Goal: Transaction & Acquisition: Purchase product/service

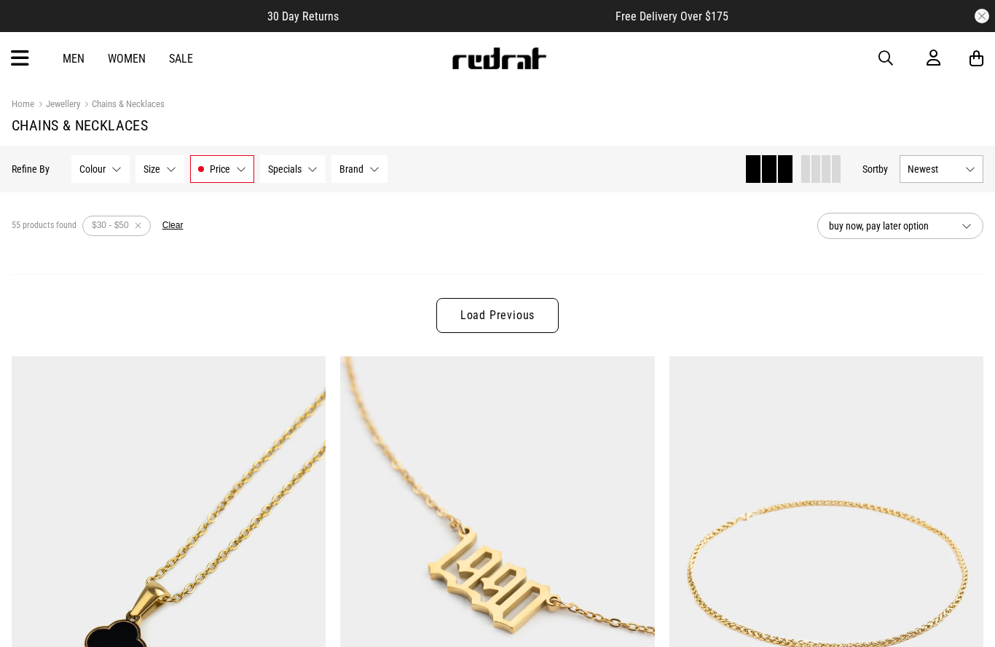
click at [203, 171] on button "Price $30 - $50" at bounding box center [222, 169] width 64 height 28
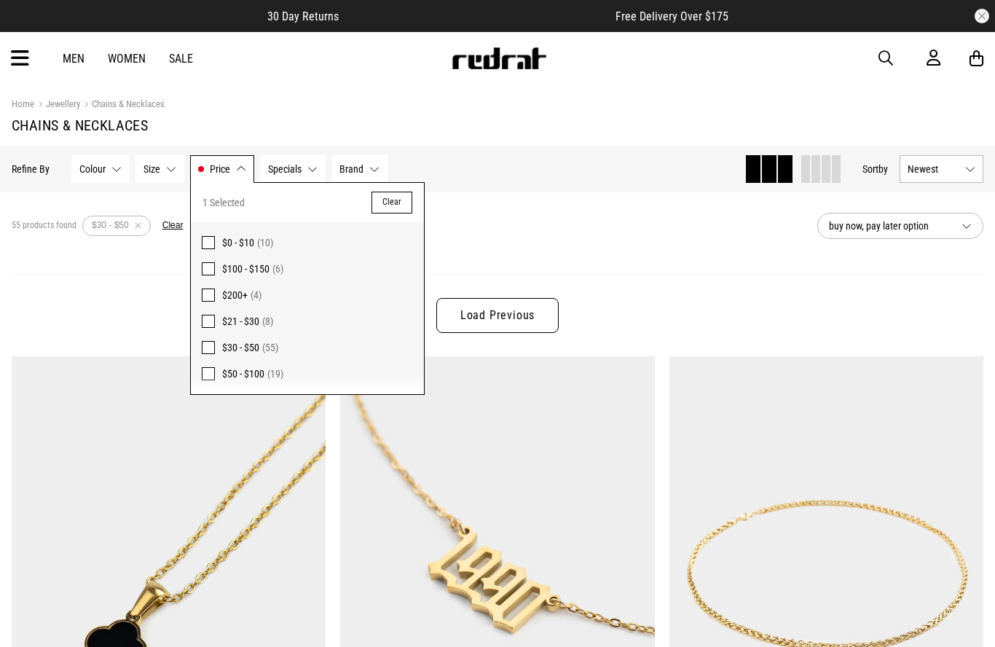
click at [684, 235] on div "55 products found Active Filters $30 - $50 Clear" at bounding box center [409, 226] width 794 height 44
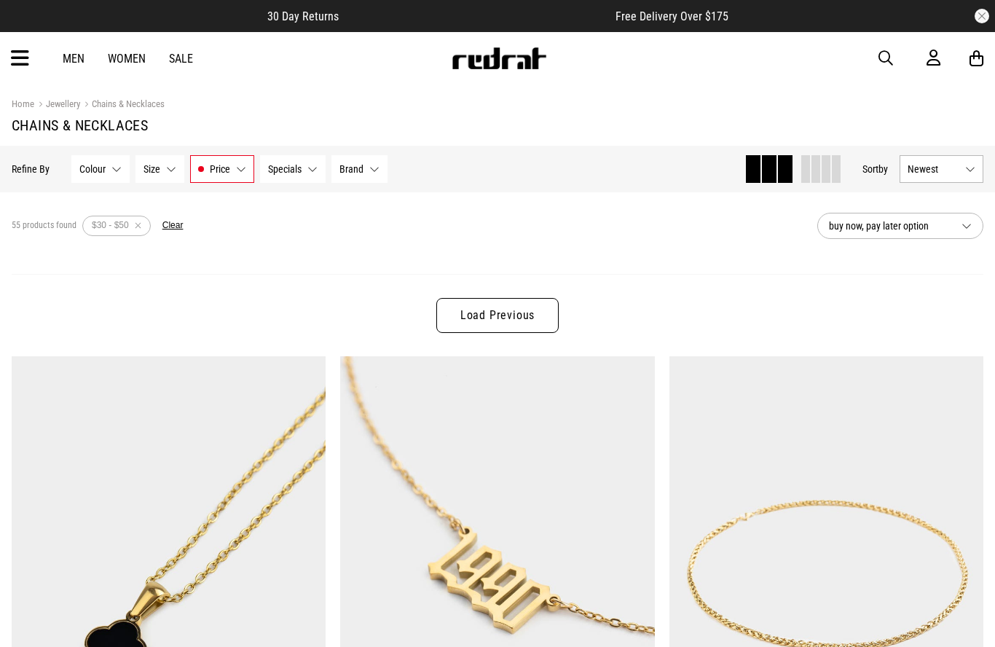
click at [683, 278] on div "Load Previous" at bounding box center [498, 315] width 972 height 82
click at [171, 216] on section "Active Filters $30 - $50 Clear" at bounding box center [132, 226] width 101 height 44
click at [180, 224] on button "Clear" at bounding box center [173, 226] width 21 height 12
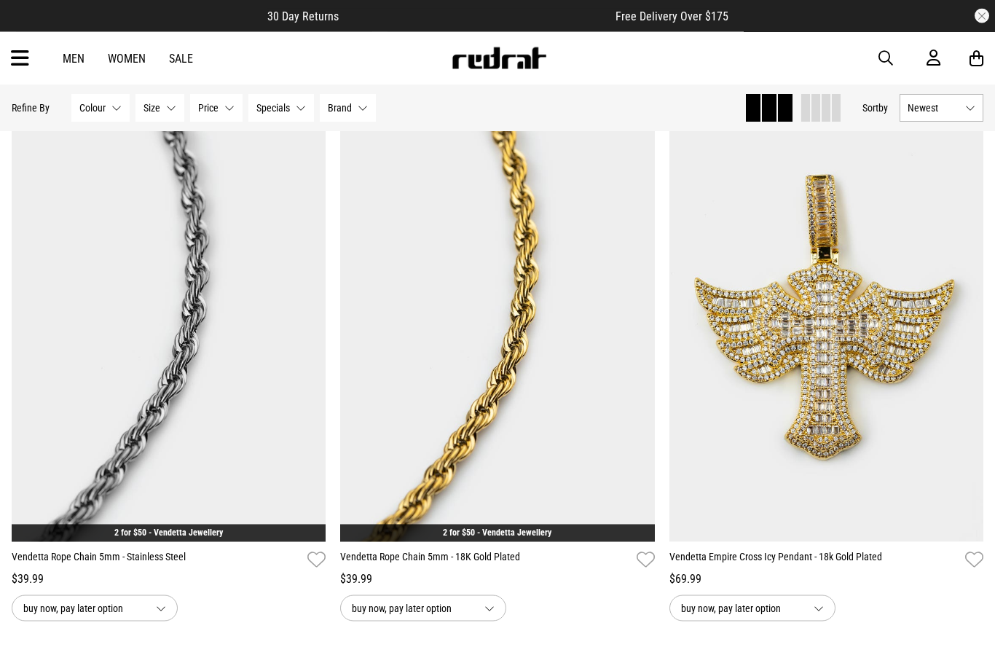
scroll to position [155, 0]
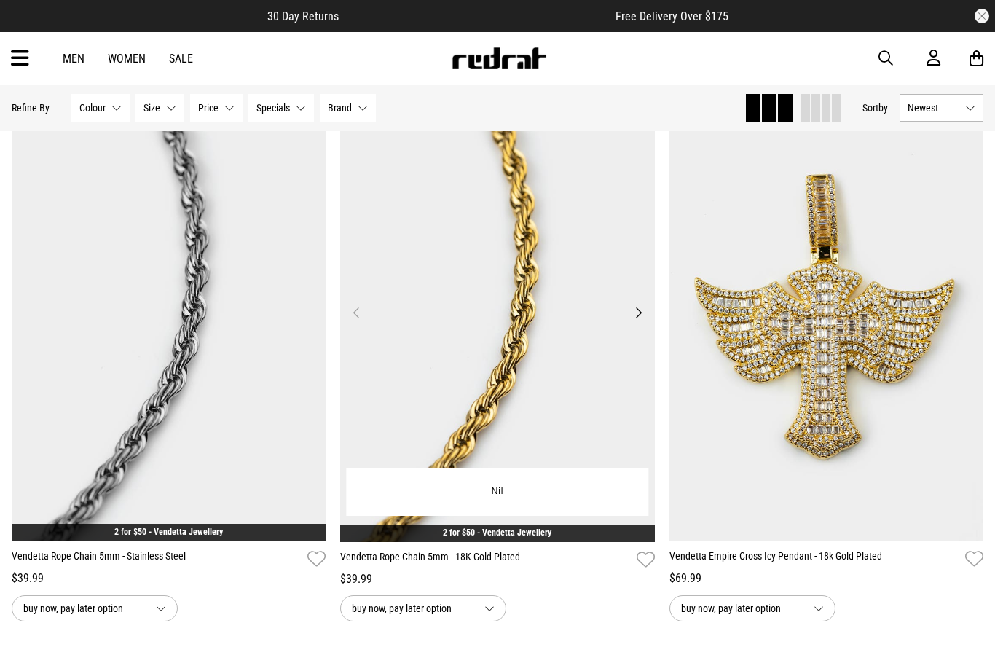
click at [544, 418] on img at bounding box center [497, 321] width 315 height 441
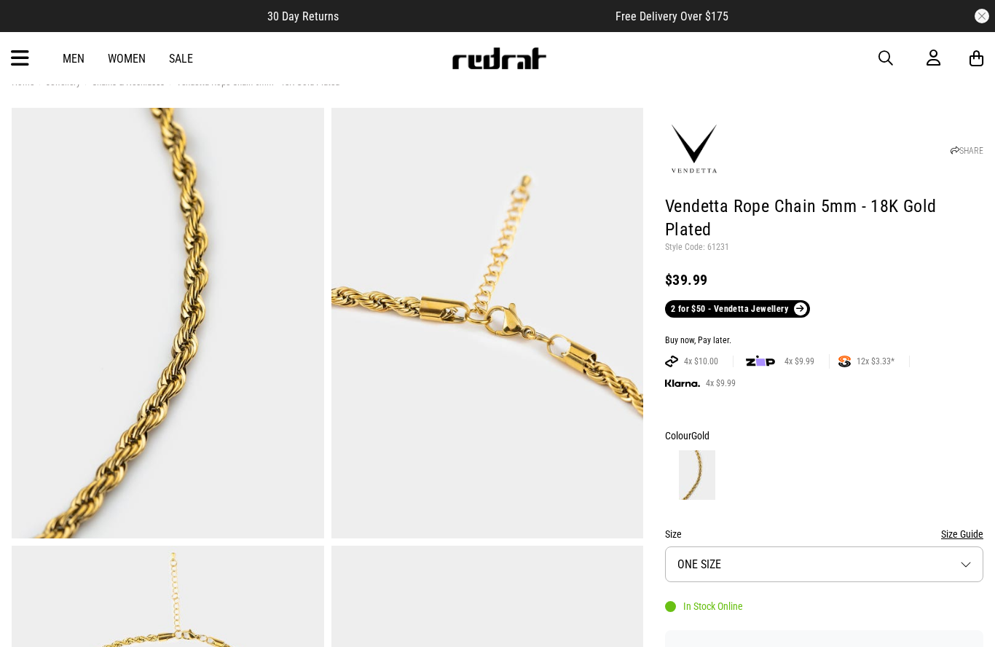
scroll to position [31, 0]
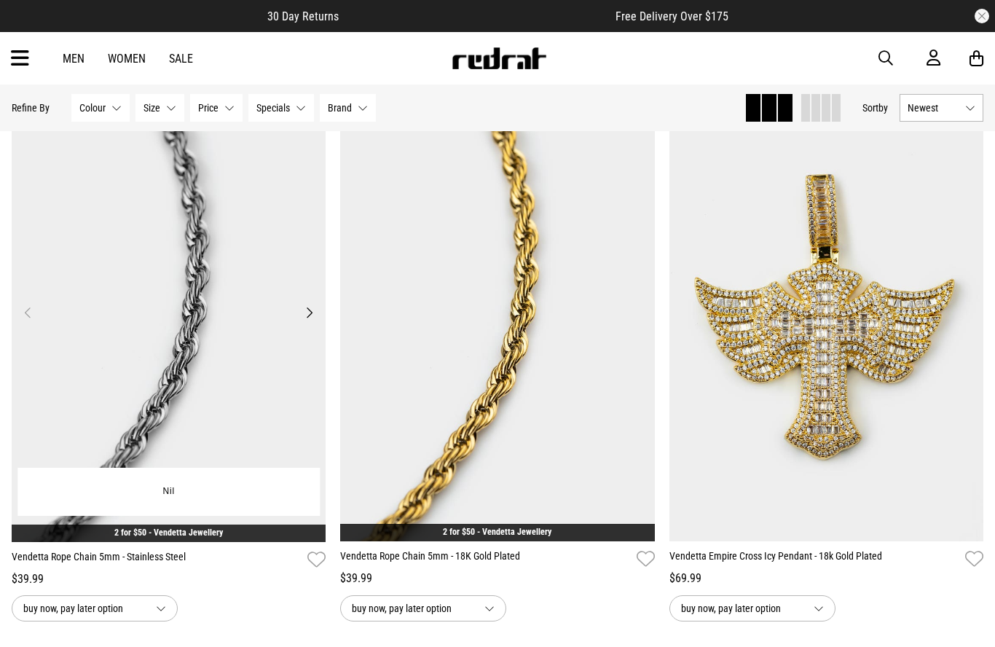
click at [109, 346] on img at bounding box center [169, 321] width 315 height 441
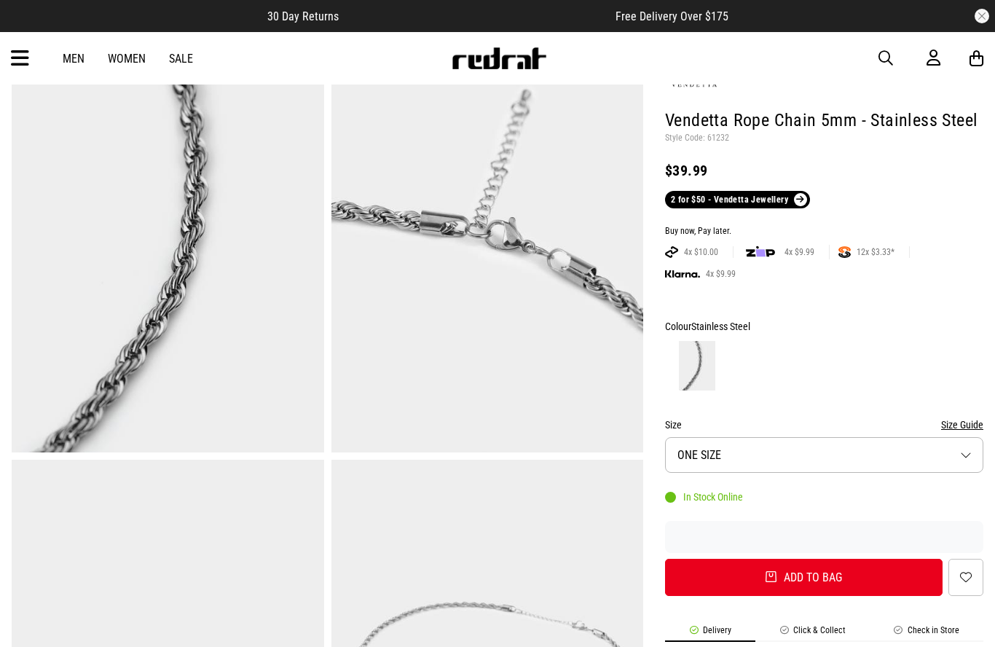
scroll to position [124, 0]
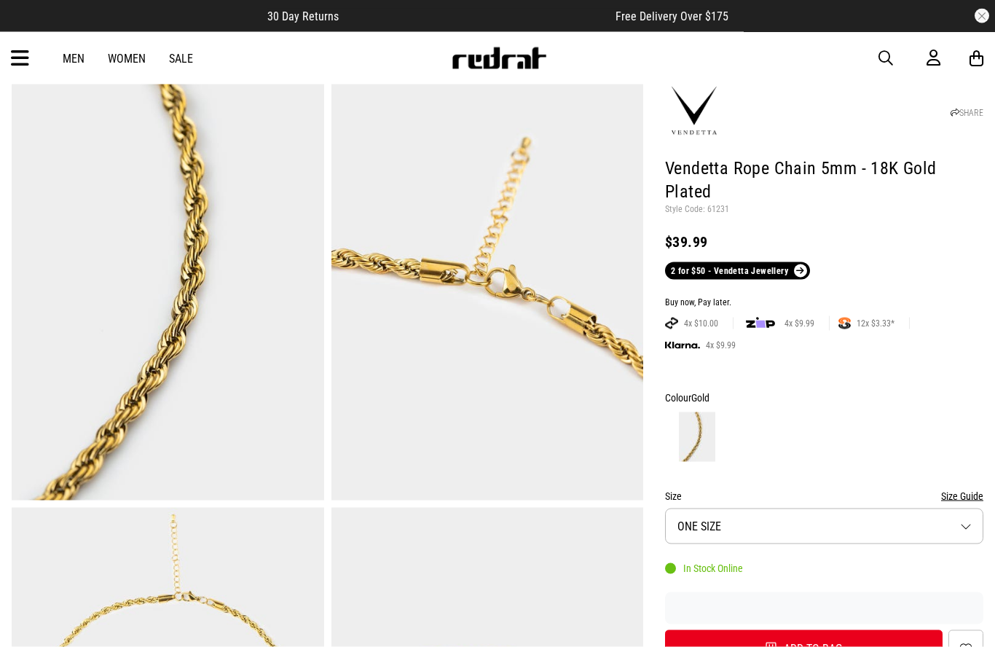
scroll to position [52, 0]
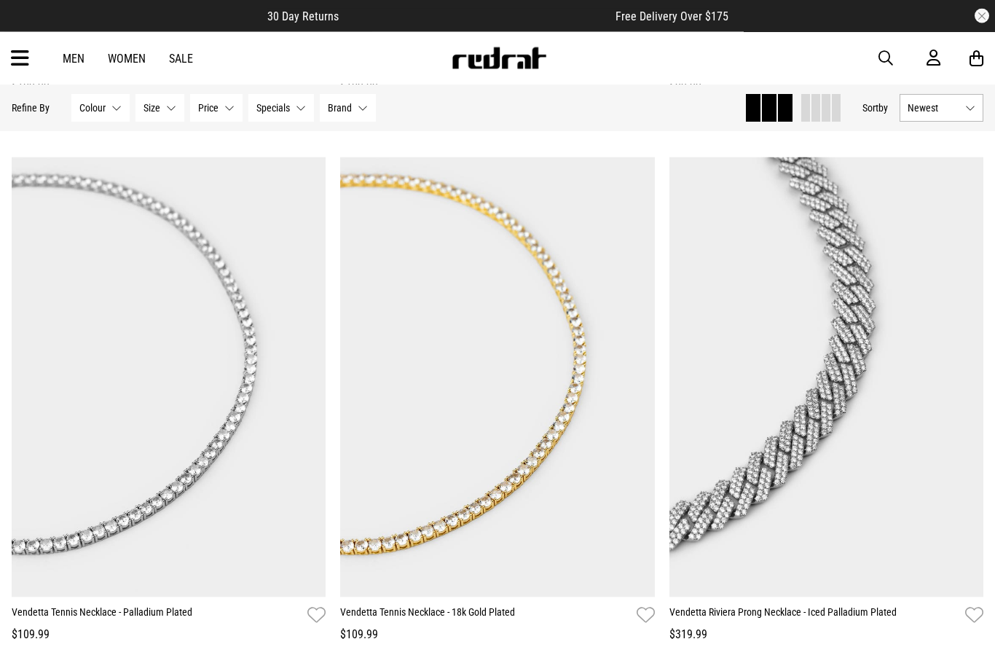
scroll to position [1198, 0]
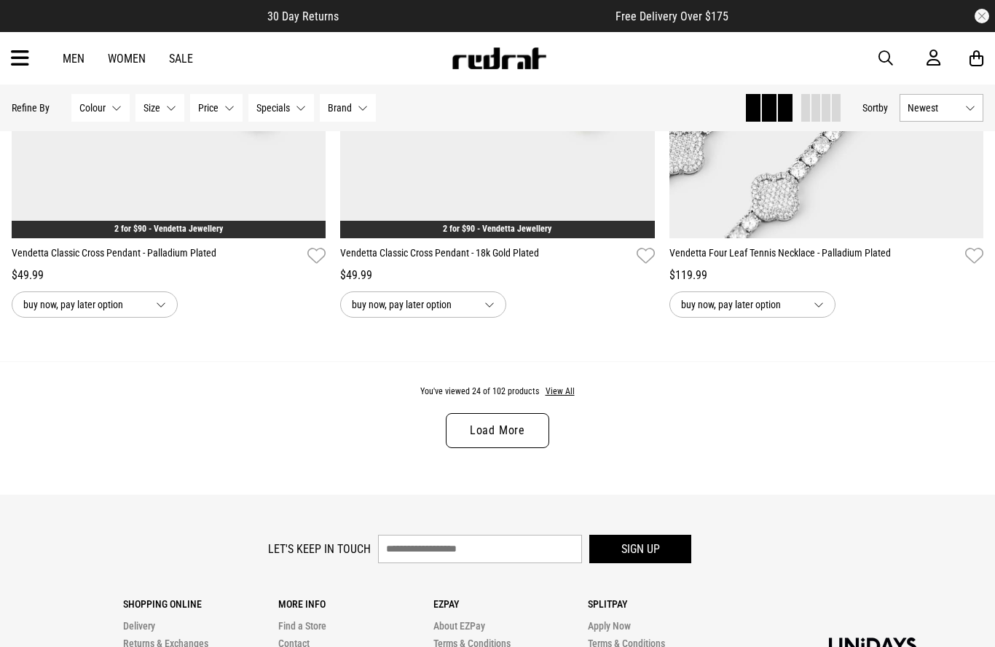
click at [479, 448] on link "Load More" at bounding box center [497, 430] width 103 height 35
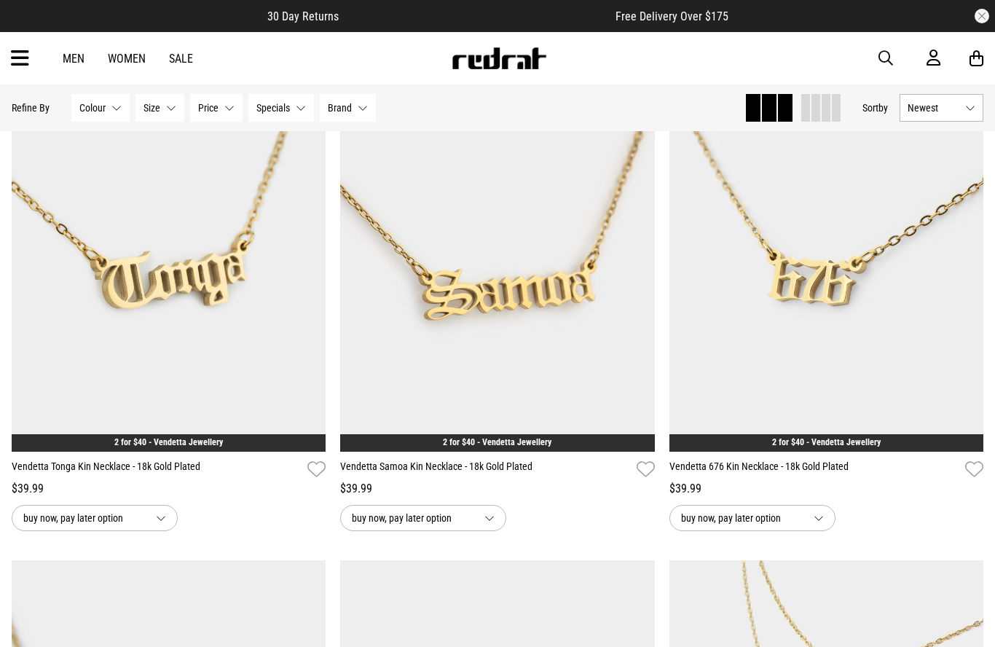
scroll to position [6282, 0]
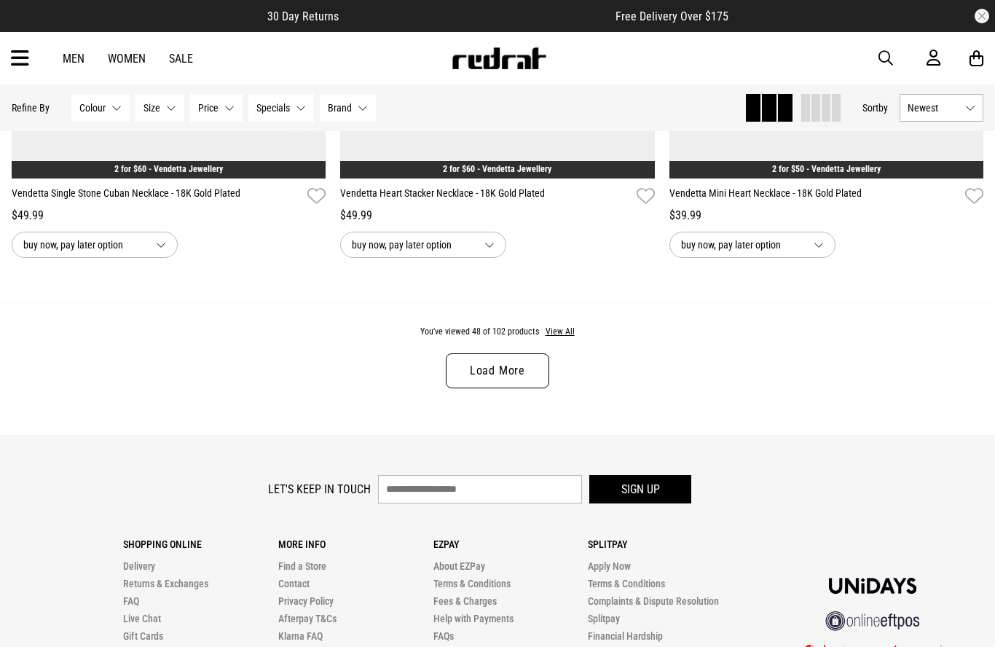
click at [506, 388] on link "Load More" at bounding box center [497, 370] width 103 height 35
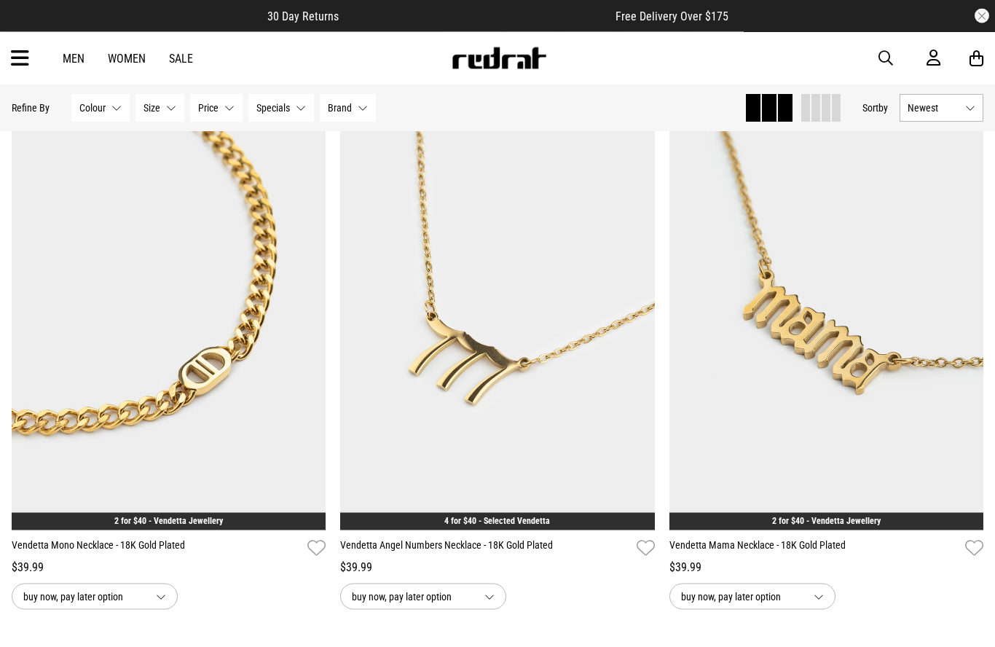
scroll to position [12785, 0]
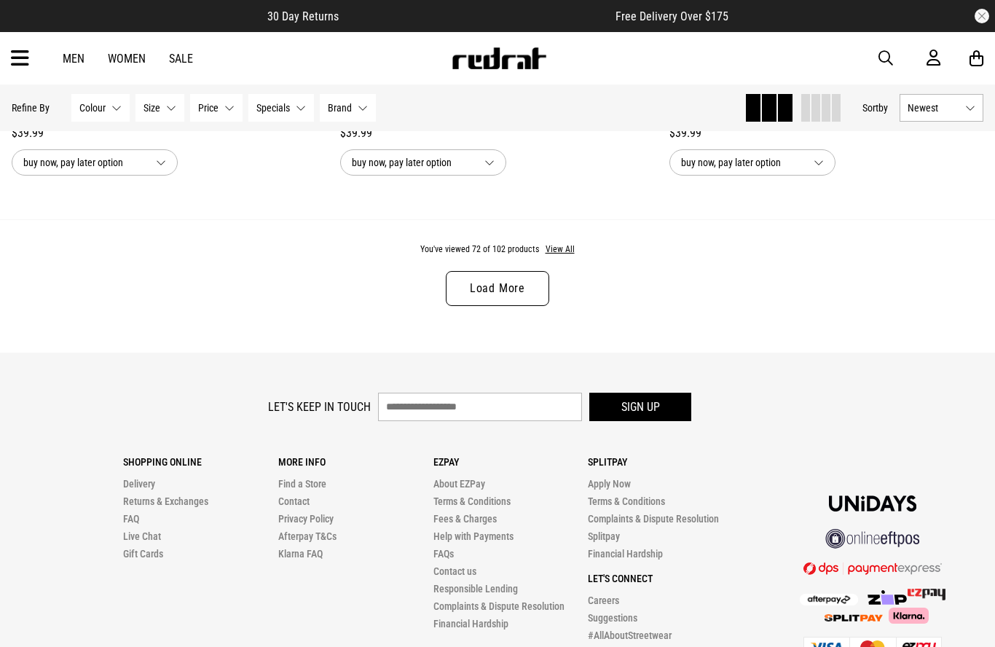
click at [466, 306] on link "Load More" at bounding box center [497, 288] width 103 height 35
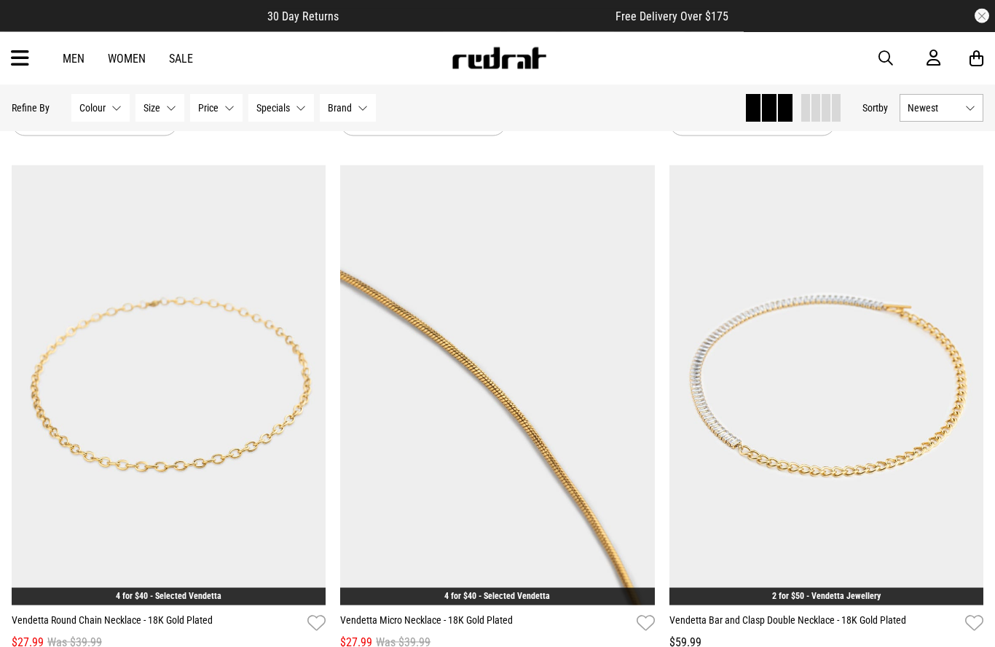
scroll to position [14848, 0]
